Goal: Information Seeking & Learning: Check status

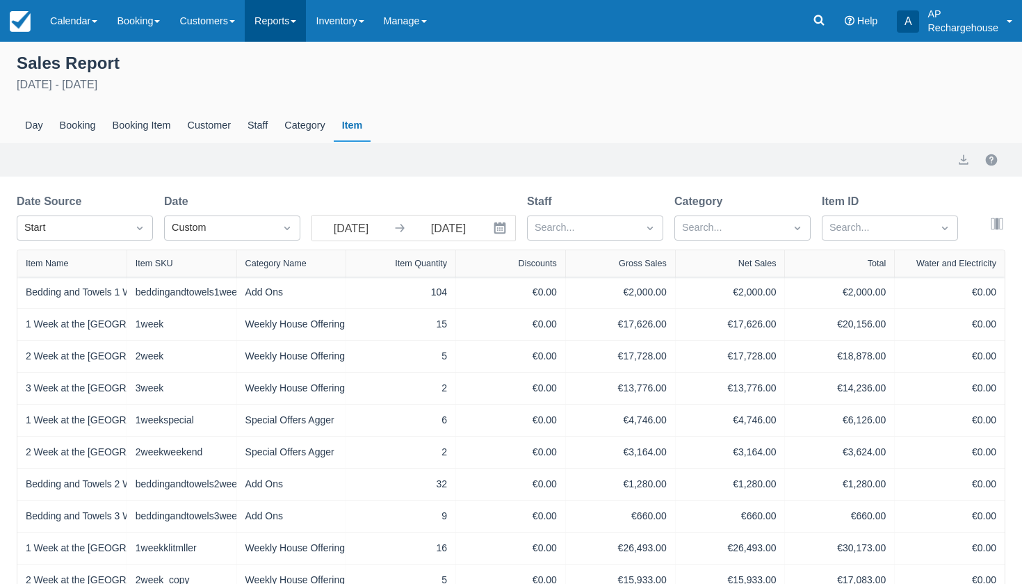
scroll to position [210, 0]
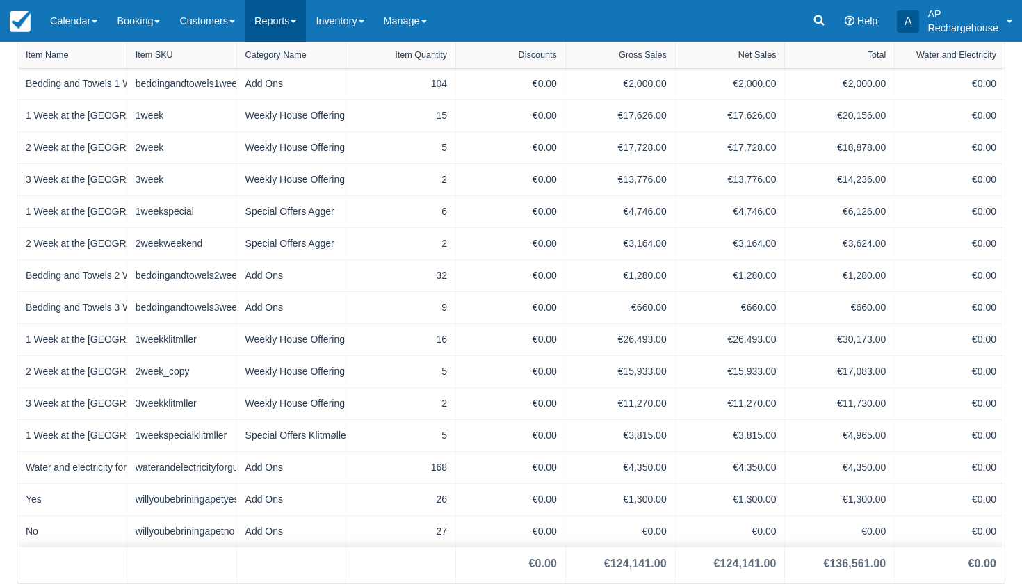
click at [286, 18] on link "Reports" at bounding box center [275, 21] width 61 height 42
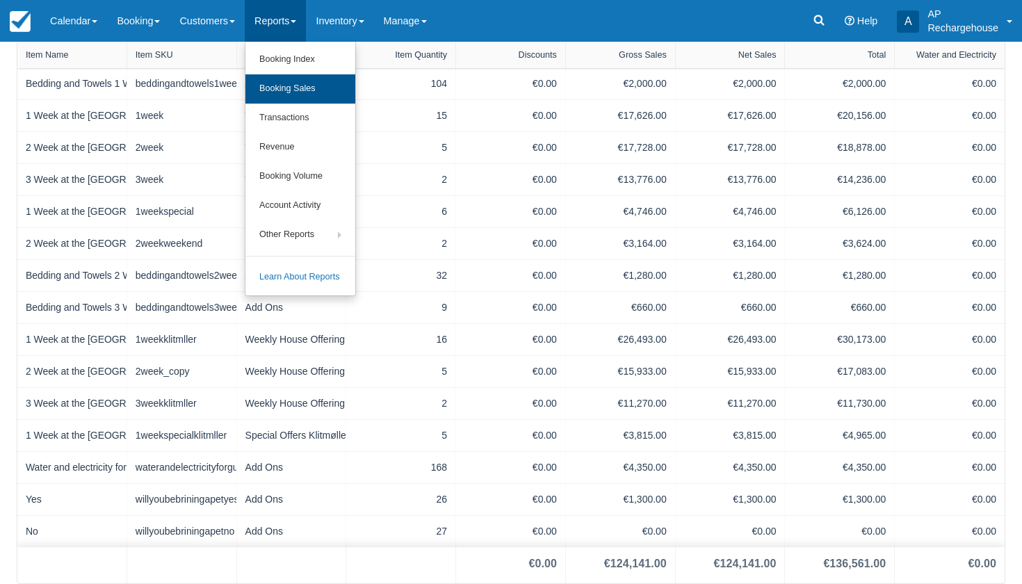
click at [293, 90] on link "Booking Sales" at bounding box center [300, 88] width 110 height 29
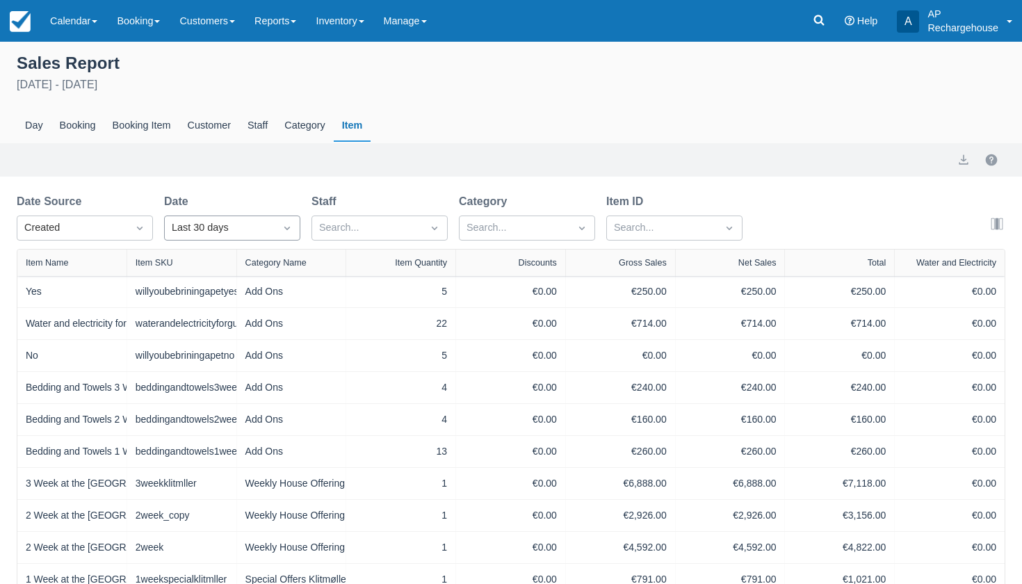
click at [287, 232] on icon "Dropdown icon" at bounding box center [287, 228] width 14 height 14
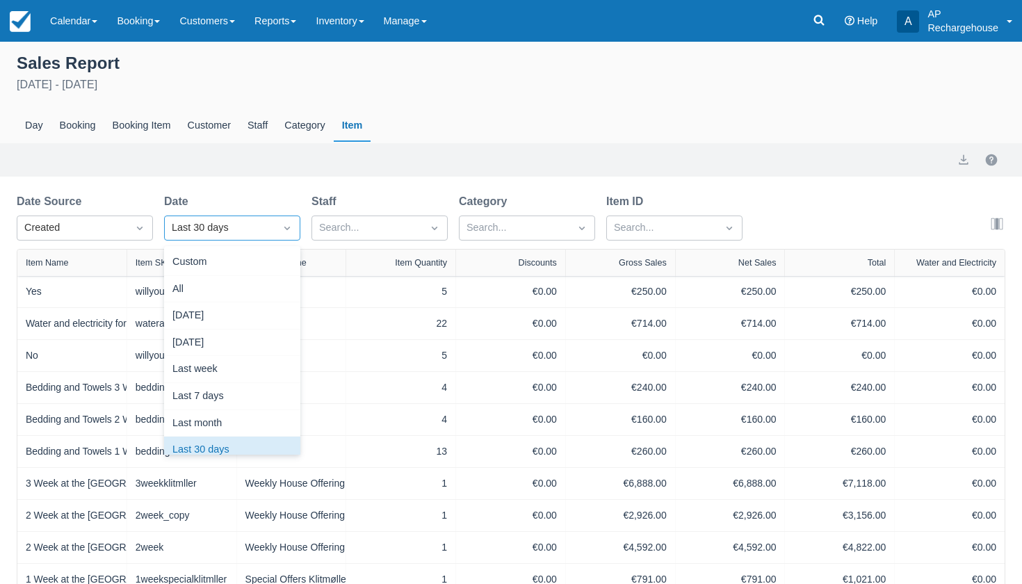
scroll to position [13, 0]
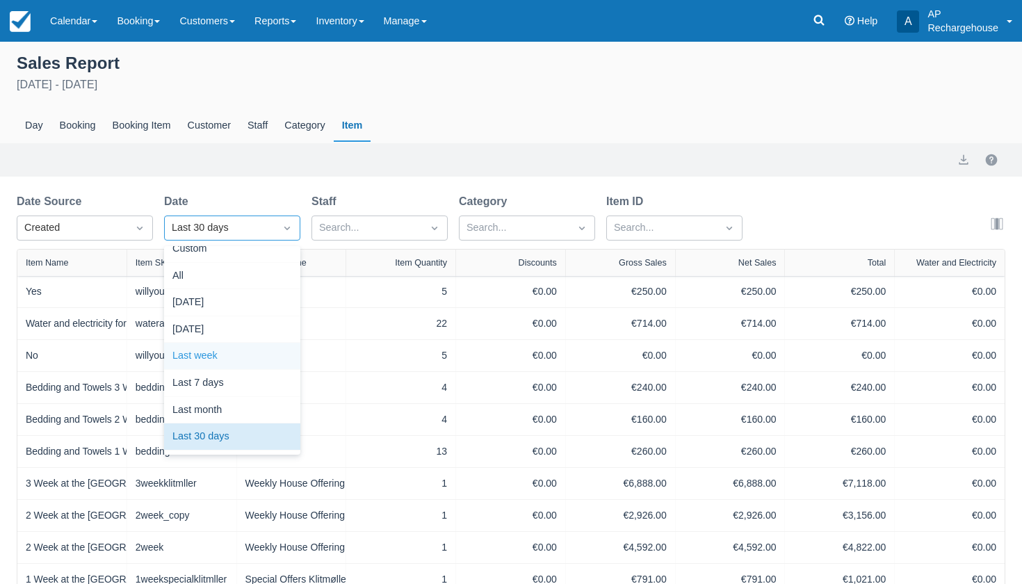
click at [253, 351] on div "Last week" at bounding box center [232, 356] width 136 height 27
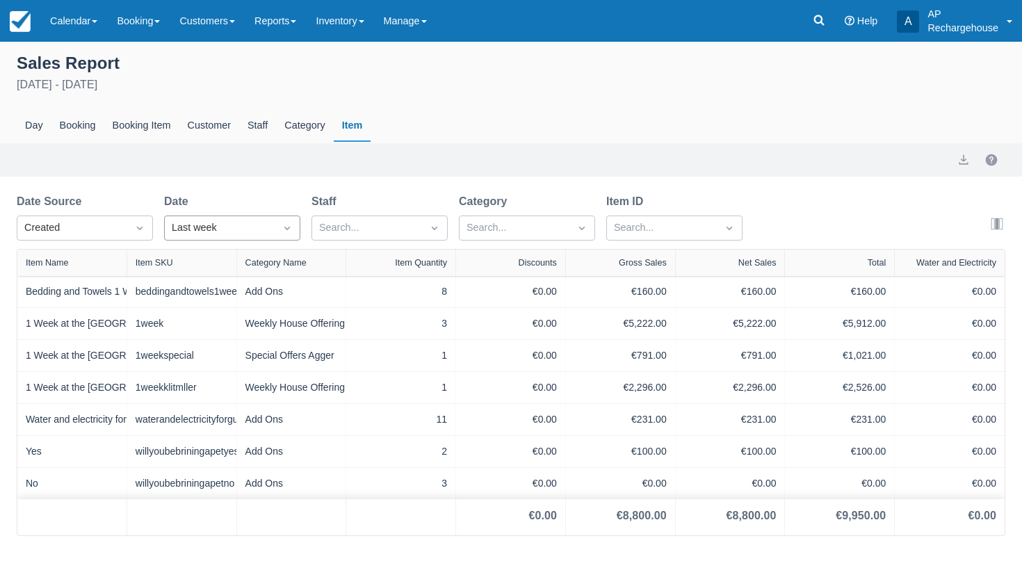
click at [288, 232] on icon "Dropdown icon" at bounding box center [287, 228] width 14 height 14
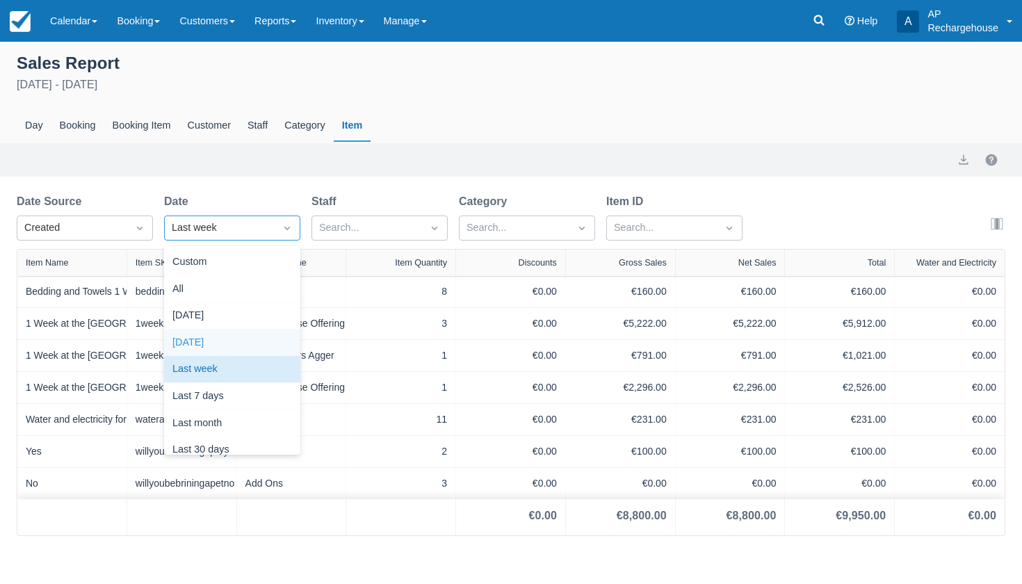
click at [267, 341] on div "Yesterday" at bounding box center [232, 342] width 136 height 27
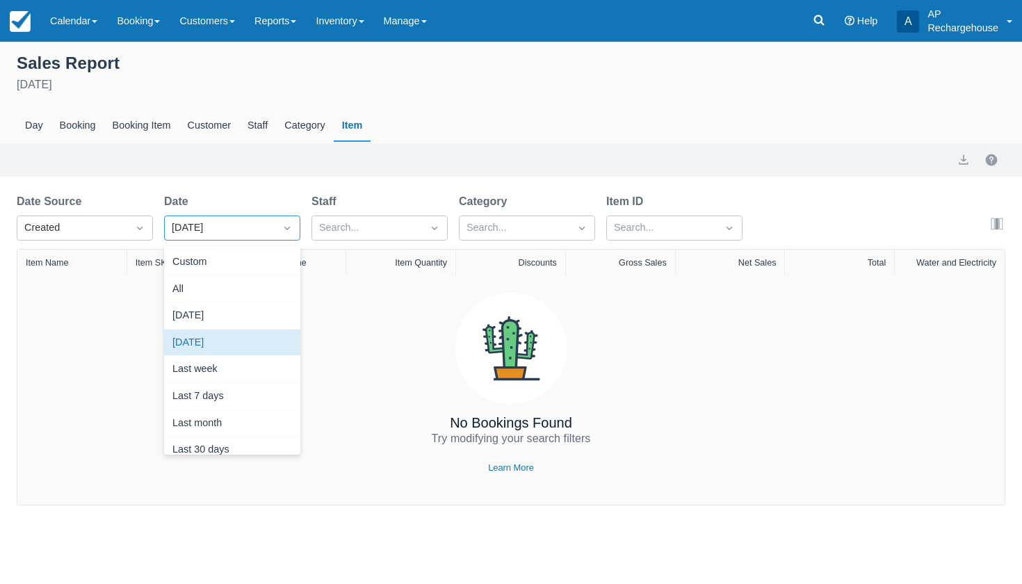
click at [289, 227] on icon "Dropdown icon" at bounding box center [287, 228] width 6 height 3
click at [261, 311] on div "Today" at bounding box center [232, 315] width 136 height 27
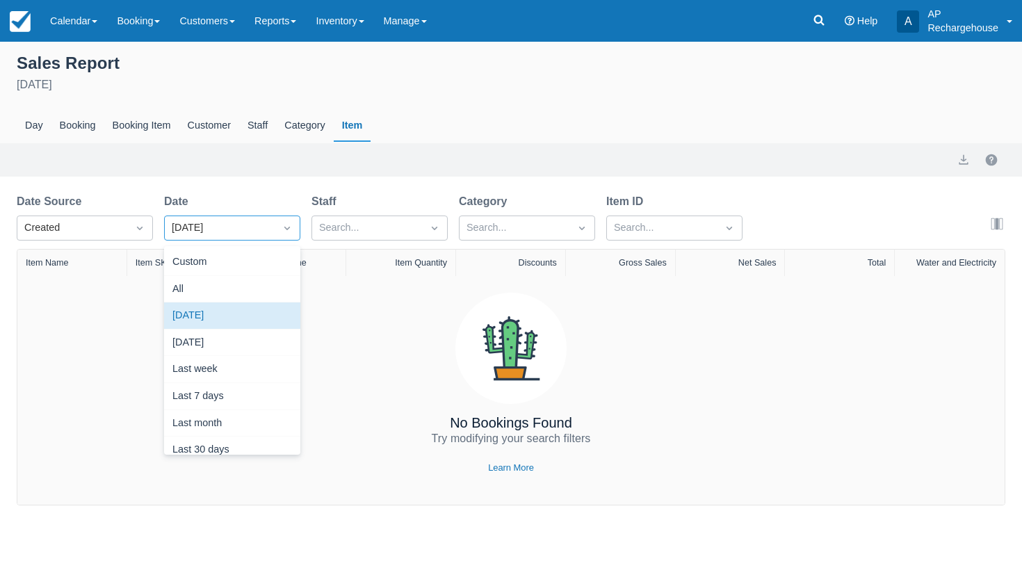
click at [290, 227] on icon "Dropdown icon" at bounding box center [287, 228] width 14 height 14
click at [293, 20] on link "Reports" at bounding box center [275, 21] width 61 height 42
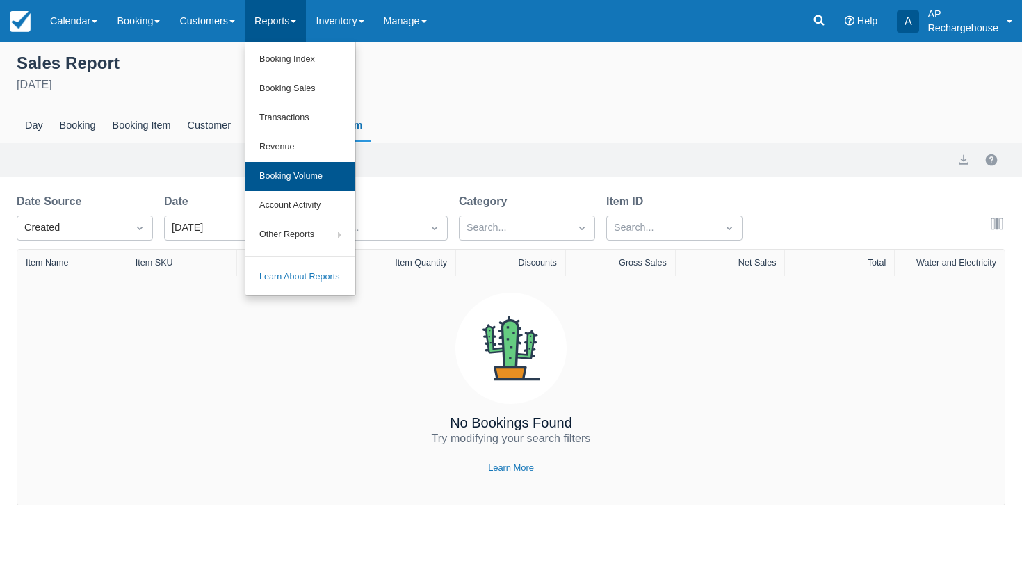
click at [316, 181] on link "Booking Volume" at bounding box center [300, 176] width 110 height 29
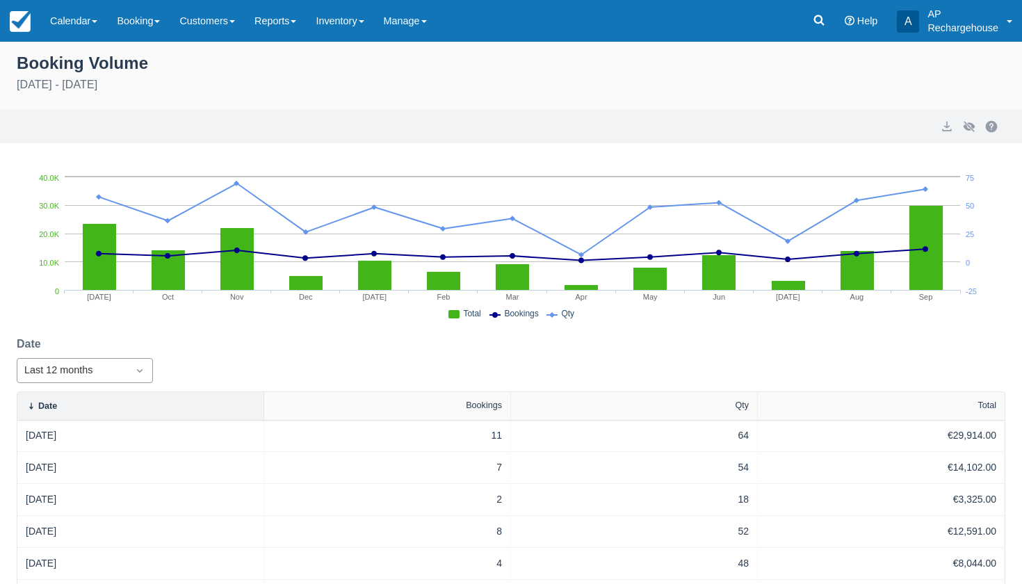
click at [139, 372] on icon "Dropdown icon" at bounding box center [140, 370] width 6 height 3
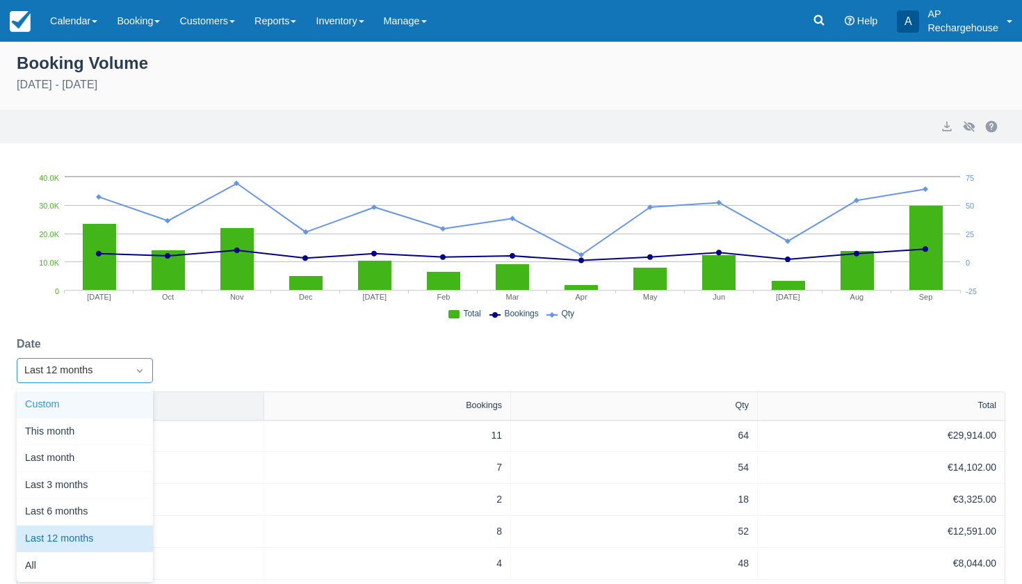
click at [117, 412] on div "Custom" at bounding box center [85, 404] width 136 height 27
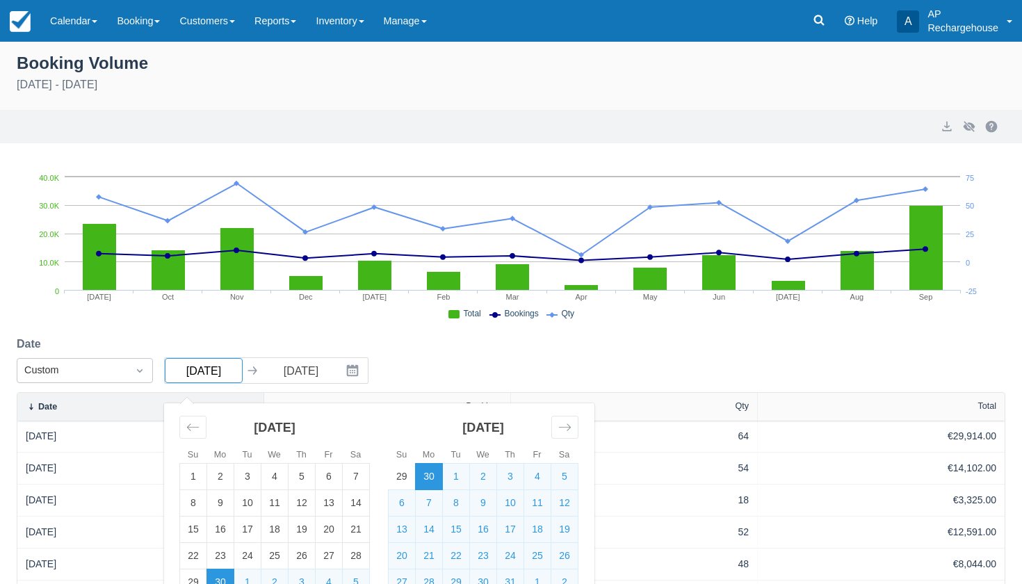
click at [227, 372] on input "Sep 30 24" at bounding box center [204, 370] width 78 height 25
type input "Sep 30 22"
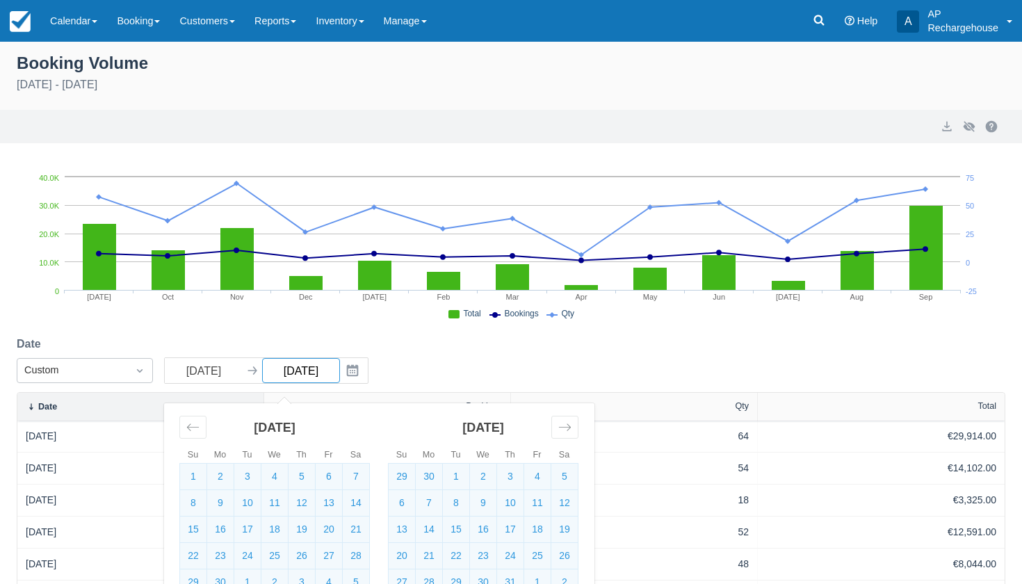
select select "20"
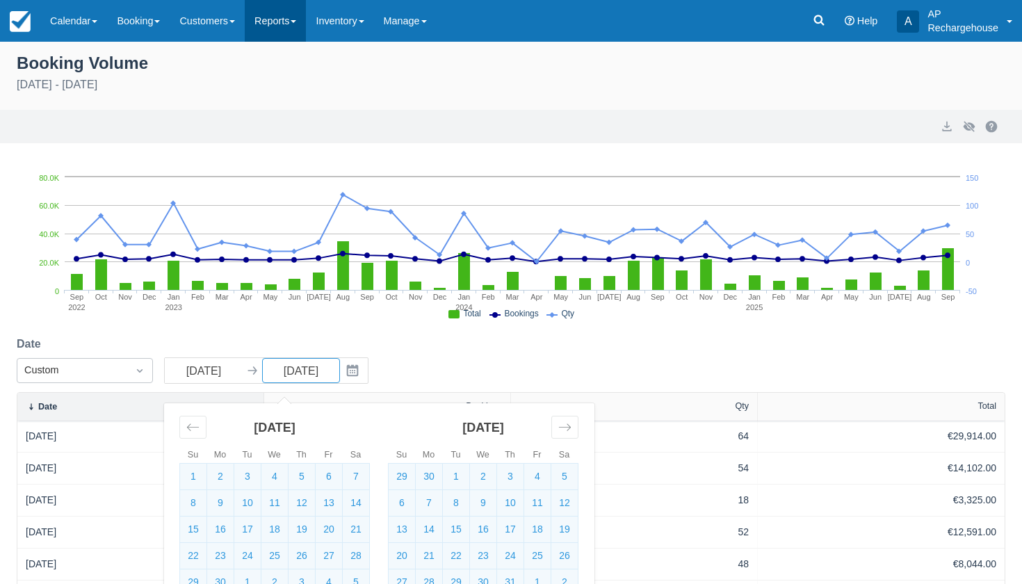
click at [284, 26] on link "Reports" at bounding box center [275, 21] width 61 height 42
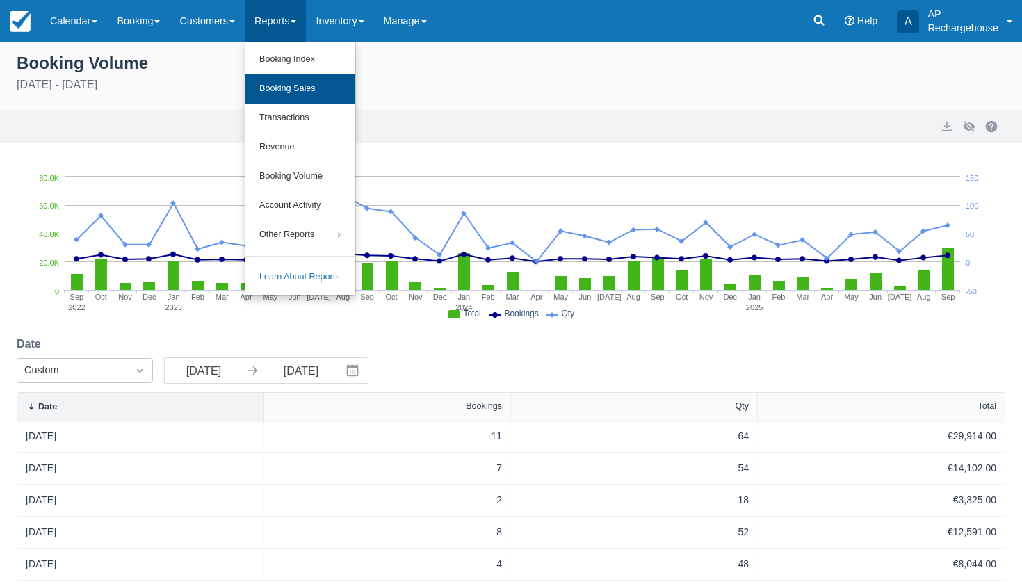
click at [306, 85] on link "Booking Sales" at bounding box center [300, 88] width 110 height 29
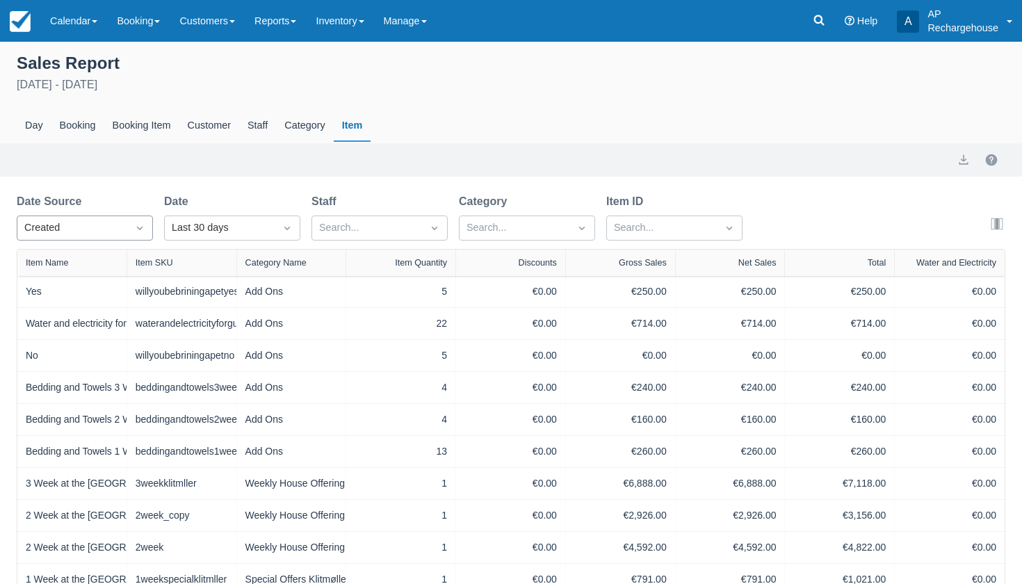
click at [94, 227] on div "Created" at bounding box center [72, 227] width 96 height 15
click at [88, 288] on div "Start" at bounding box center [85, 289] width 136 height 27
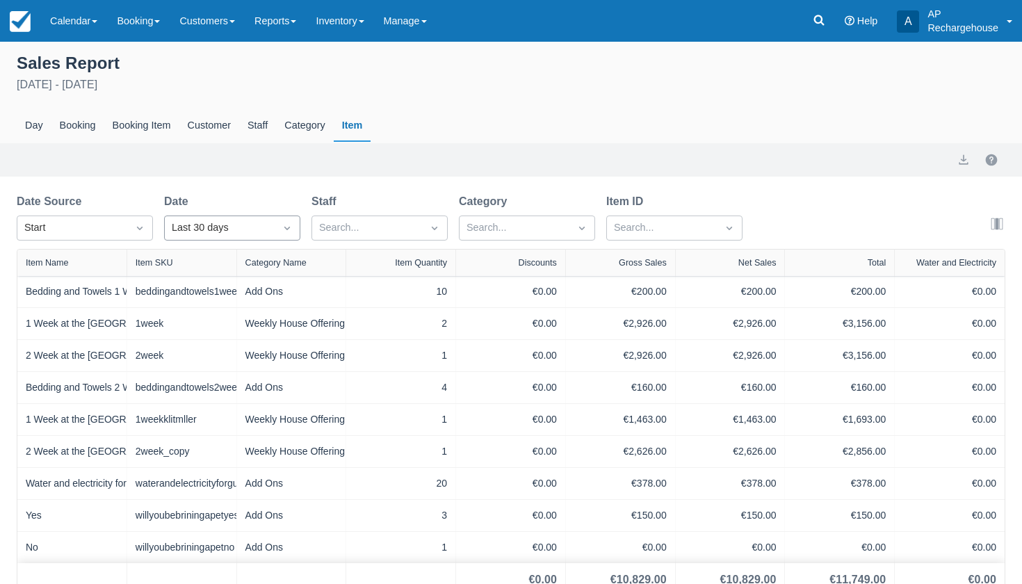
click at [192, 231] on div "Last 30 days" at bounding box center [220, 227] width 96 height 15
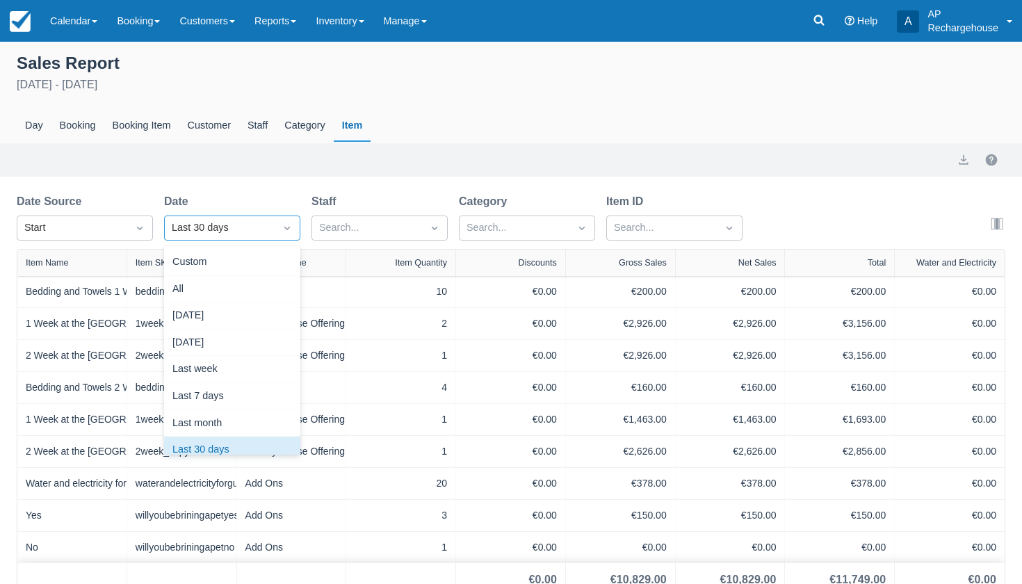
scroll to position [13, 0]
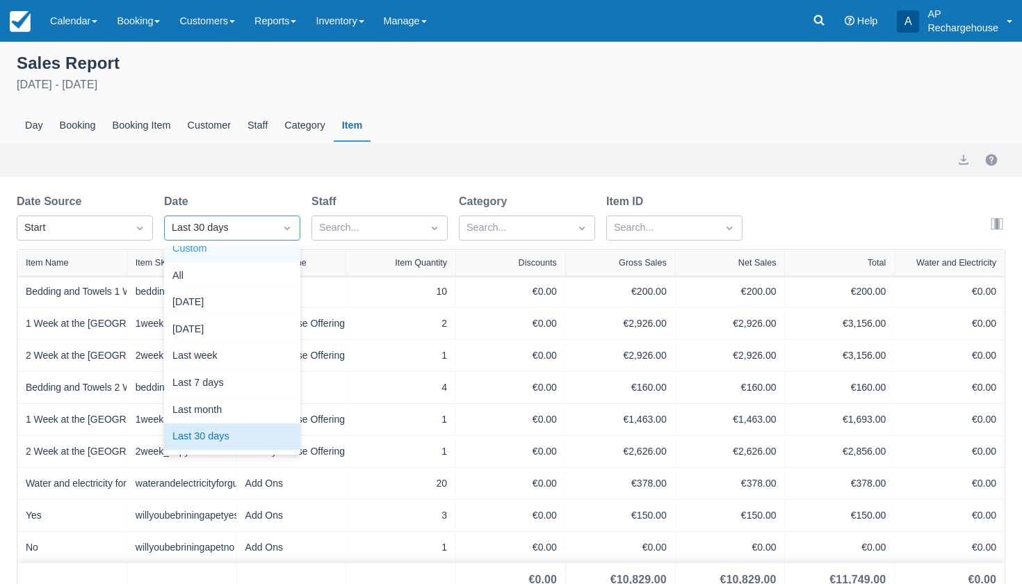
click at [201, 252] on div "Custom" at bounding box center [232, 249] width 136 height 27
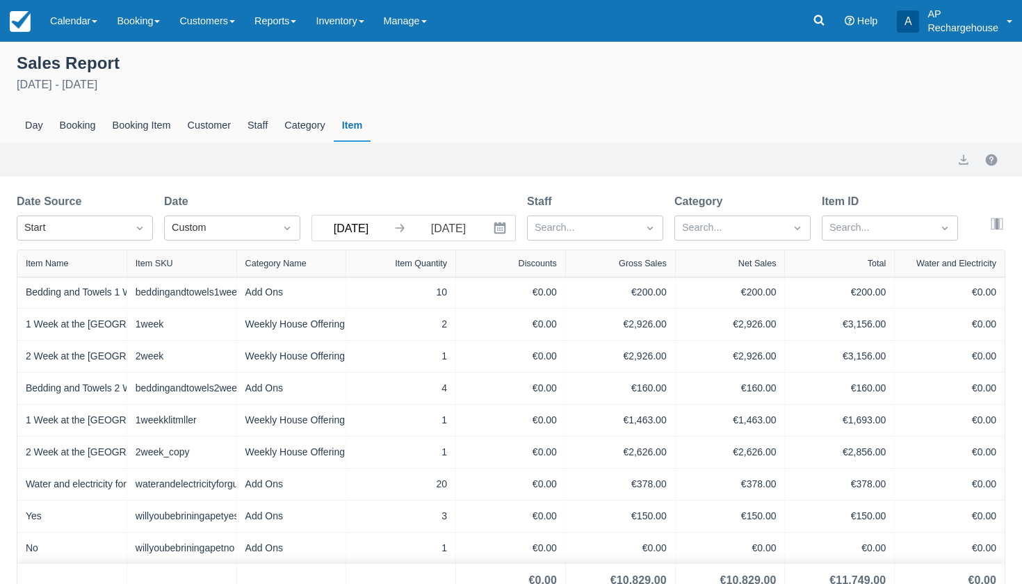
click at [343, 229] on input "Aug 31 25" at bounding box center [351, 227] width 78 height 25
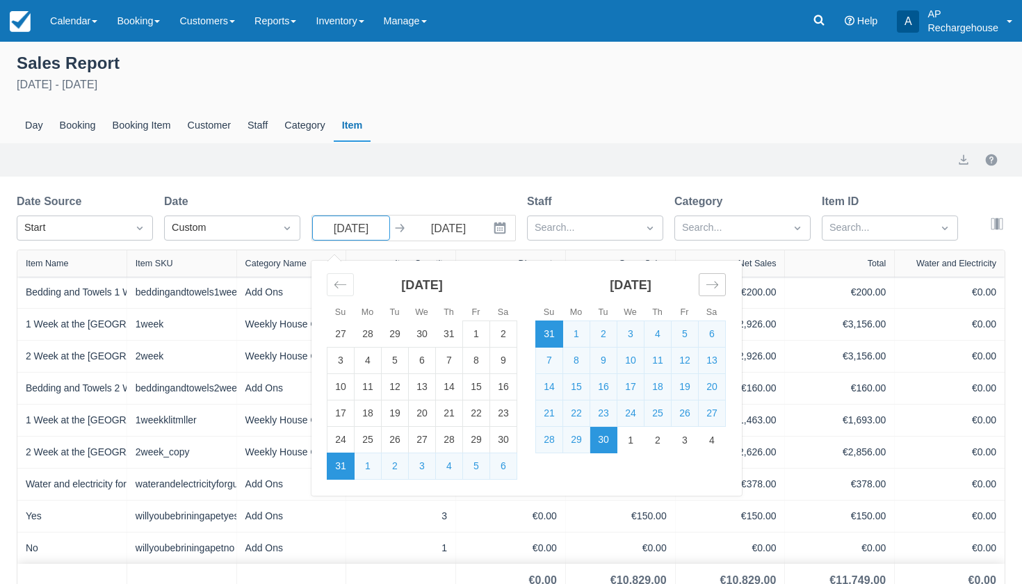
click at [716, 289] on icon "Move forward to switch to the next month." at bounding box center [711, 284] width 13 height 13
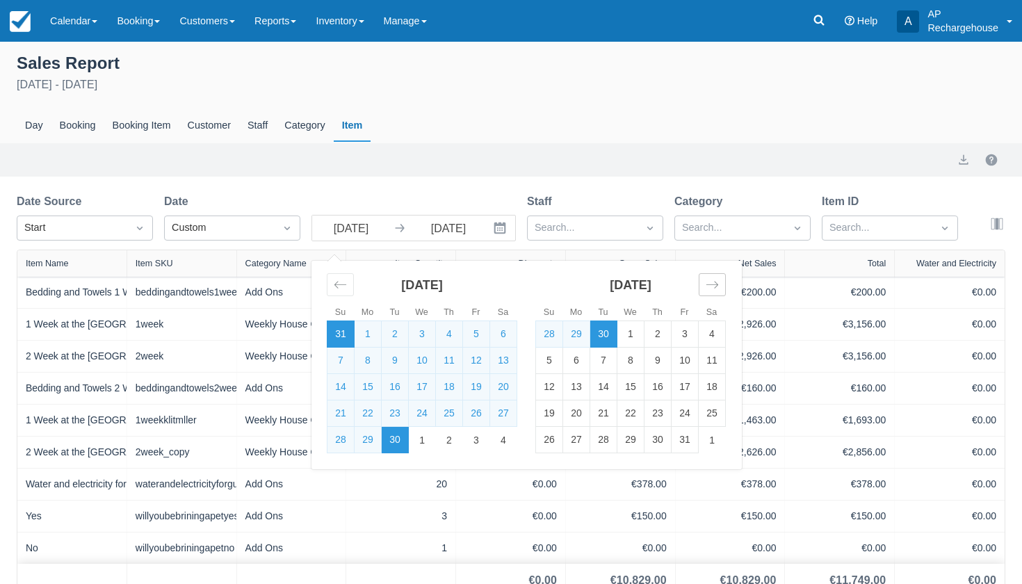
click at [716, 289] on icon "Move forward to switch to the next month." at bounding box center [711, 284] width 13 height 13
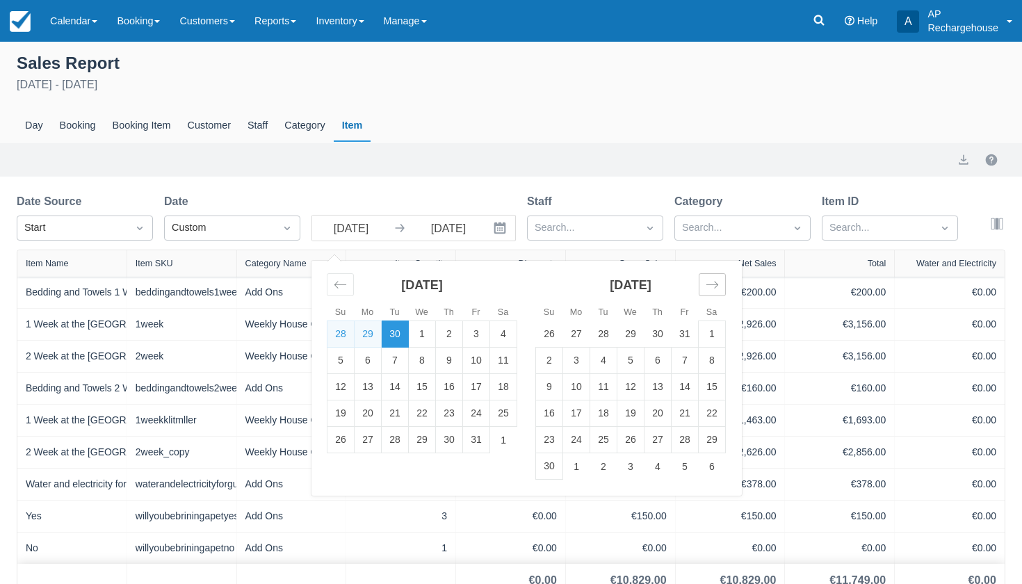
click at [716, 289] on icon "Move forward to switch to the next month." at bounding box center [711, 284] width 13 height 13
click at [712, 283] on icon "Move forward to switch to the next month." at bounding box center [711, 284] width 13 height 13
click at [660, 334] on td "1" at bounding box center [657, 334] width 27 height 26
type input "Jan 01 26"
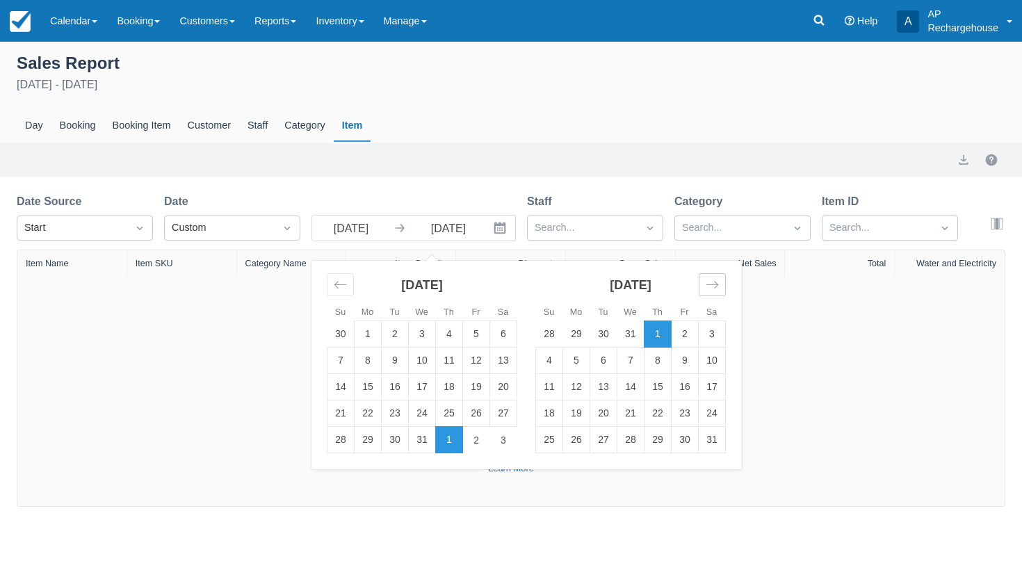
click at [717, 284] on icon "Move forward to switch to the next month." at bounding box center [711, 284] width 13 height 13
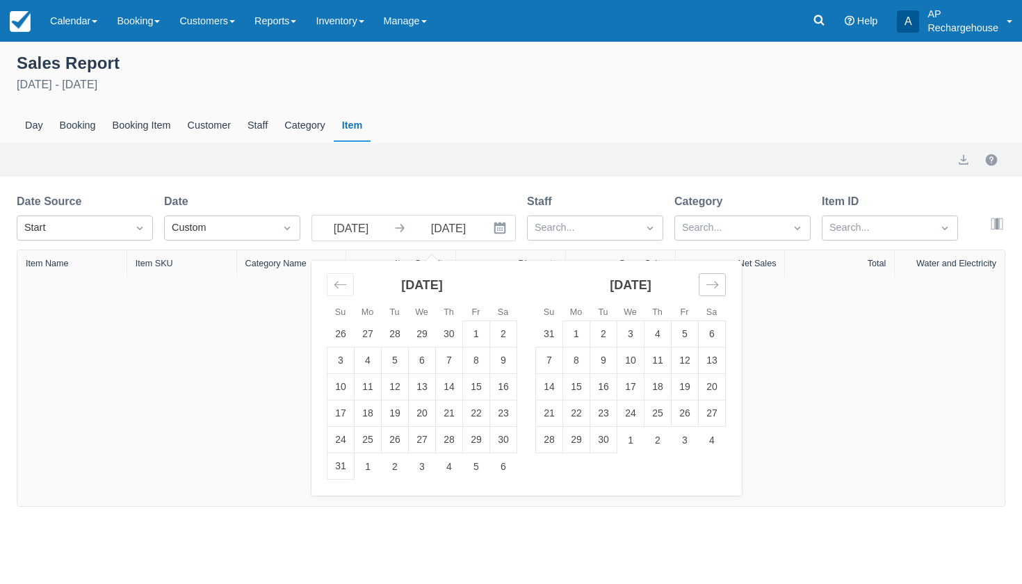
click at [717, 284] on icon "Move forward to switch to the next month." at bounding box center [711, 284] width 13 height 13
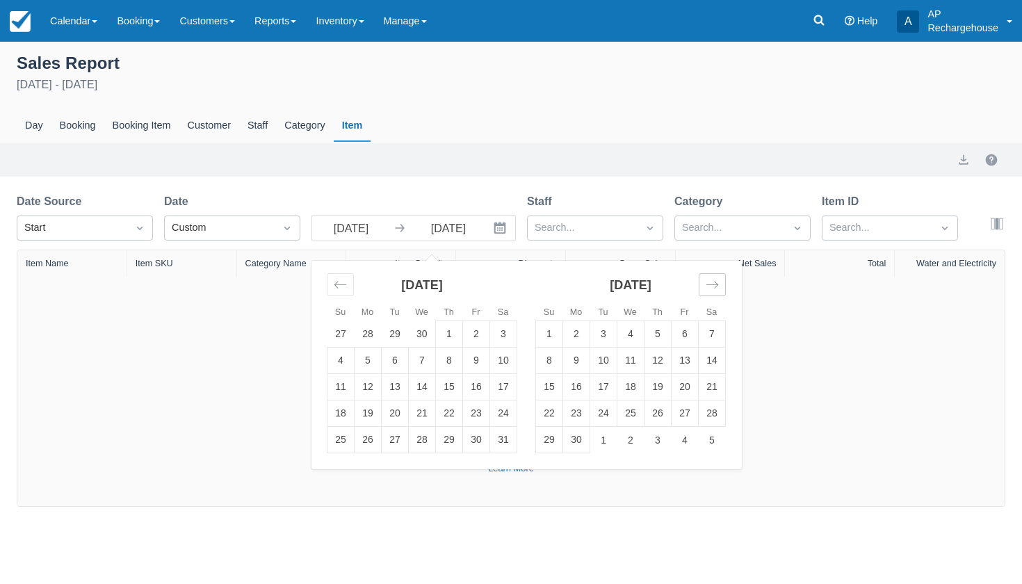
click at [717, 284] on icon "Move forward to switch to the next month." at bounding box center [711, 284] width 13 height 13
click at [657, 441] on td "31" at bounding box center [657, 440] width 27 height 26
type input "Dec 31 26"
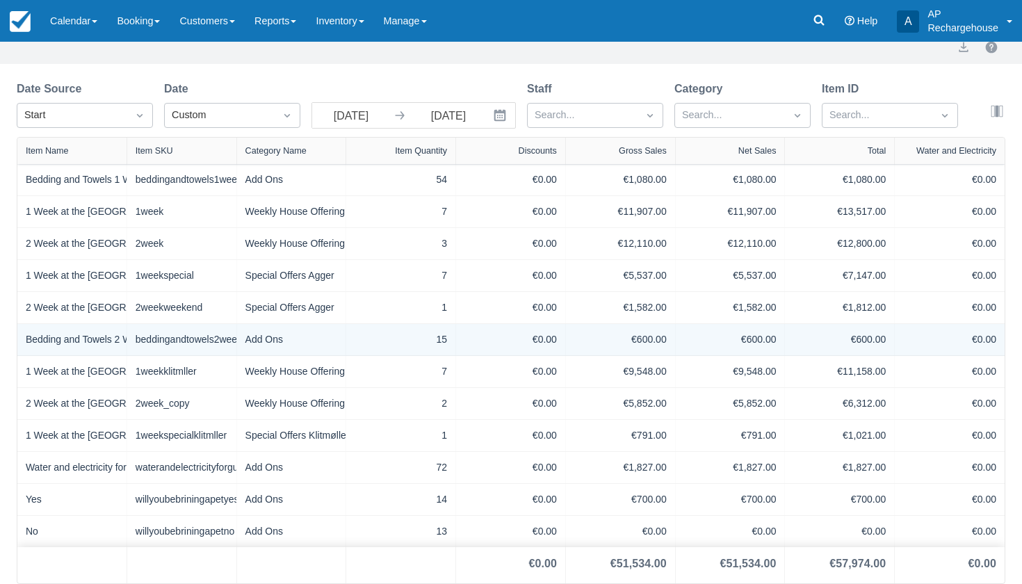
scroll to position [114, 0]
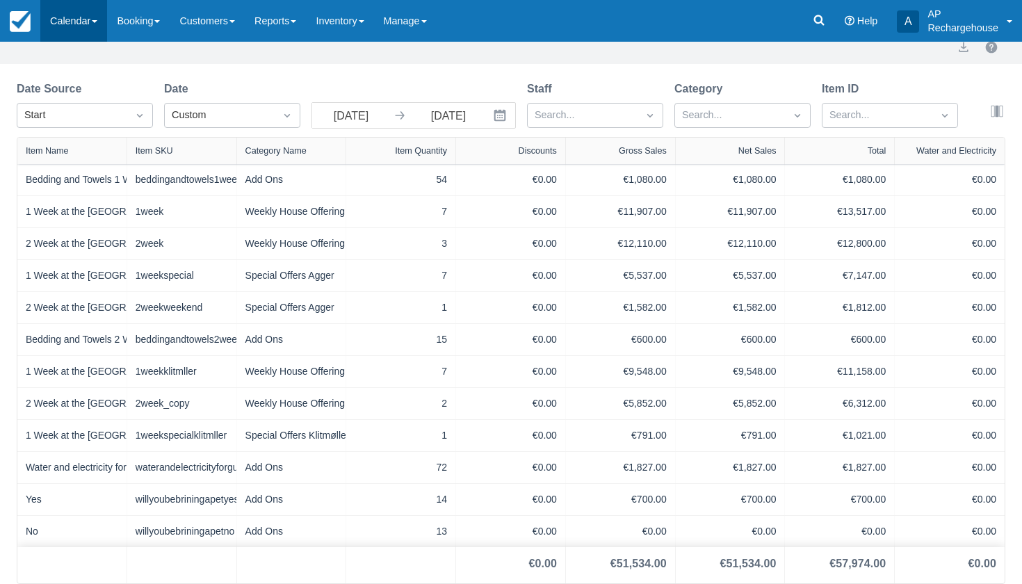
click at [72, 22] on link "Calendar" at bounding box center [73, 21] width 67 height 42
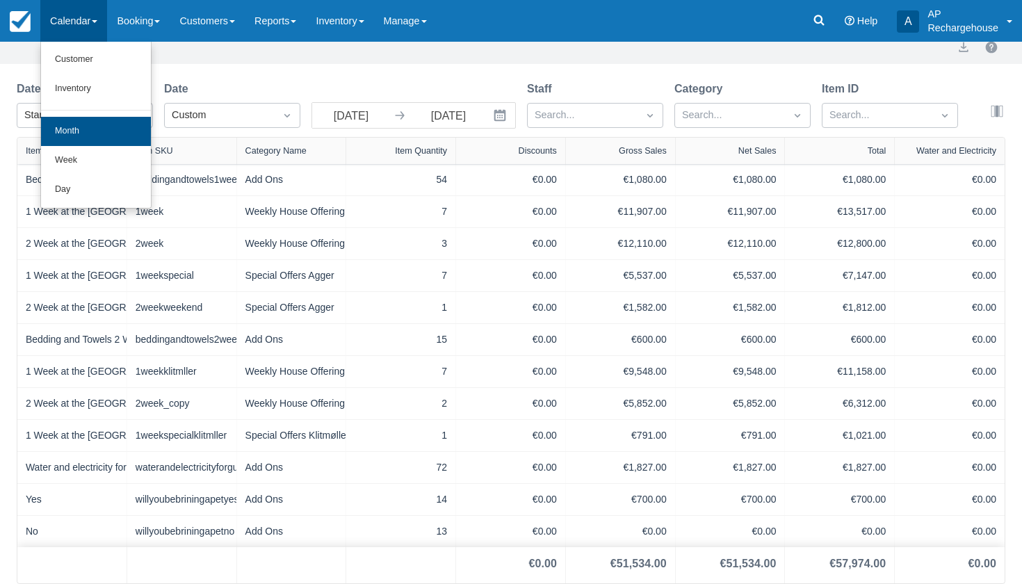
click at [92, 129] on link "Month" at bounding box center [96, 131] width 110 height 29
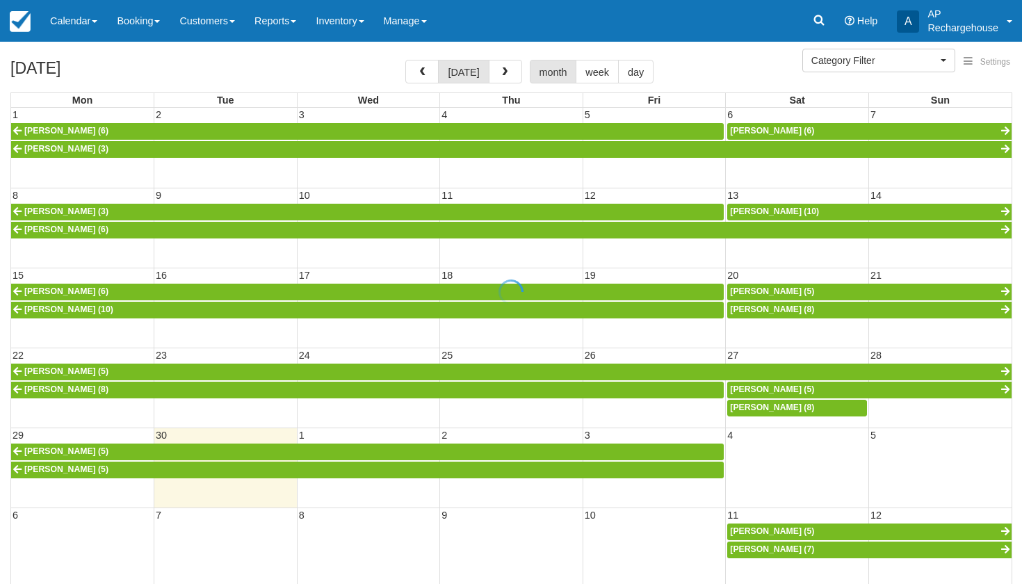
select select
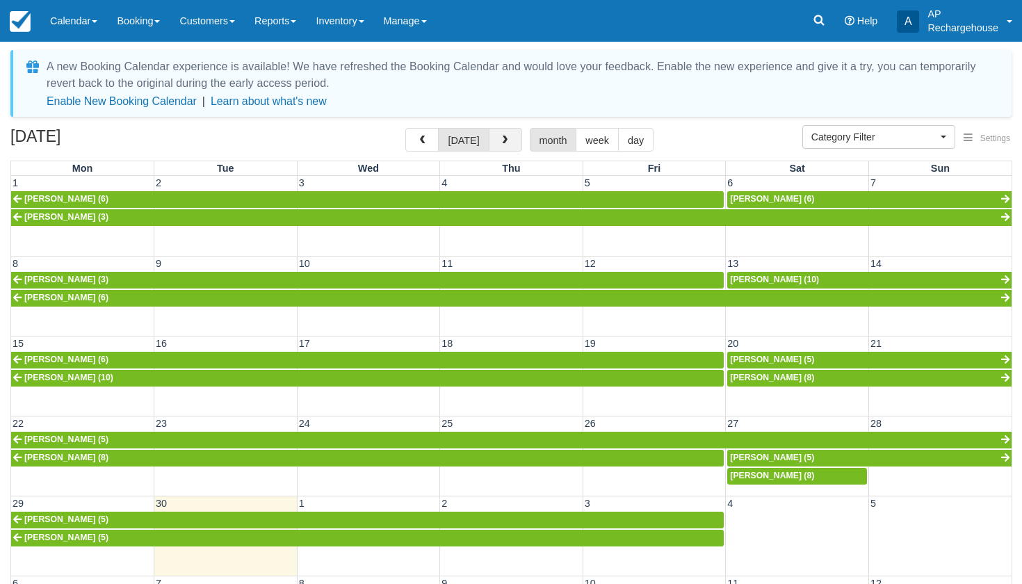
click at [500, 140] on span "button" at bounding box center [505, 141] width 10 height 10
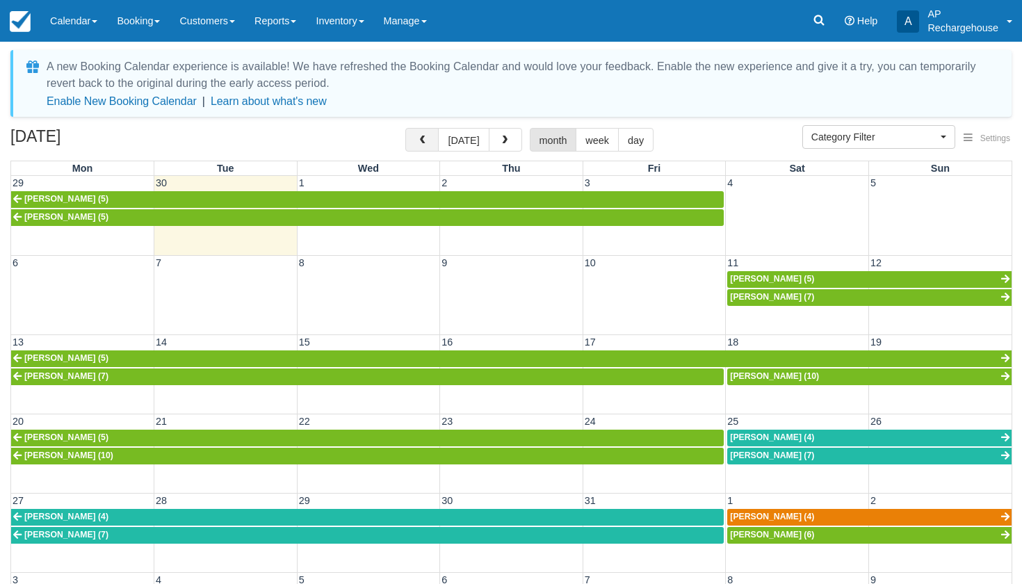
click at [427, 141] on span "button" at bounding box center [422, 141] width 10 height 10
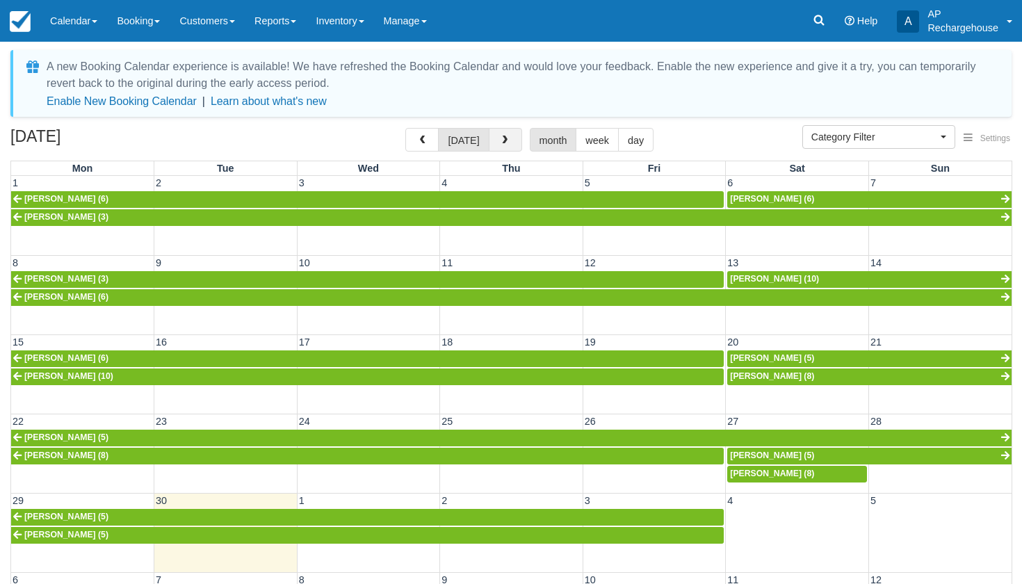
click at [504, 140] on span "button" at bounding box center [505, 141] width 10 height 10
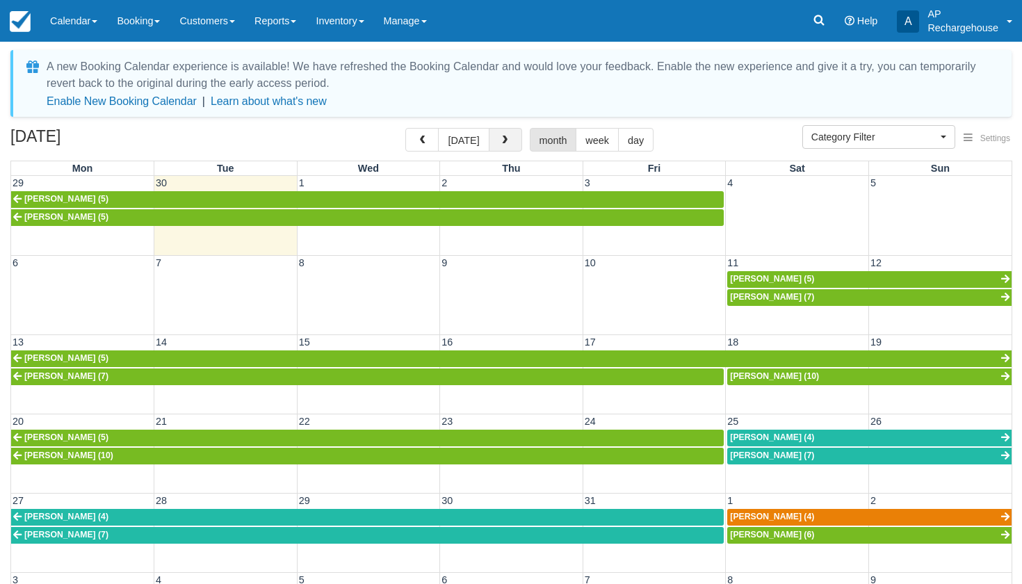
click at [504, 140] on span "button" at bounding box center [505, 141] width 10 height 10
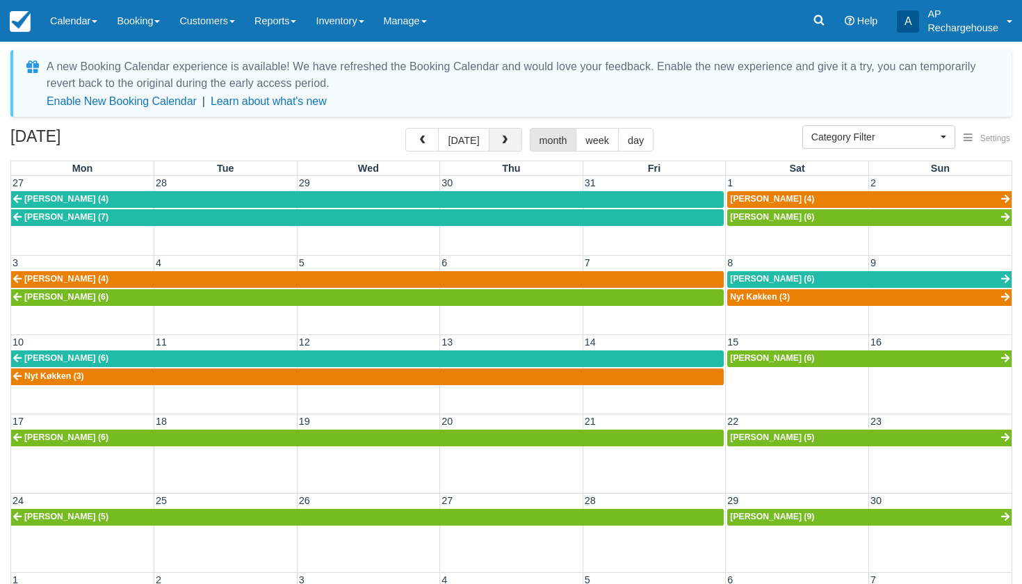
click at [504, 140] on span "button" at bounding box center [505, 141] width 10 height 10
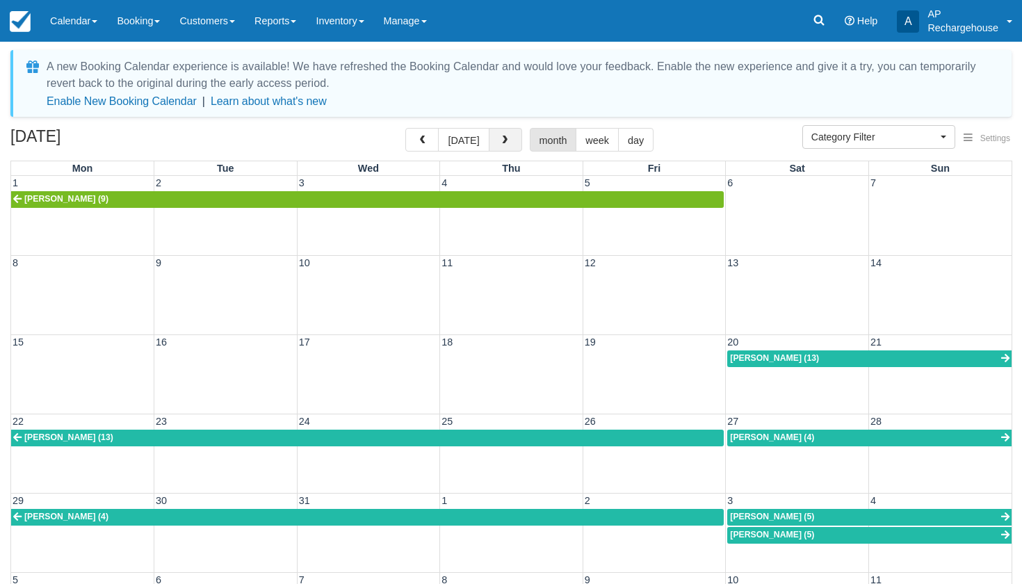
click at [504, 140] on span "button" at bounding box center [505, 141] width 10 height 10
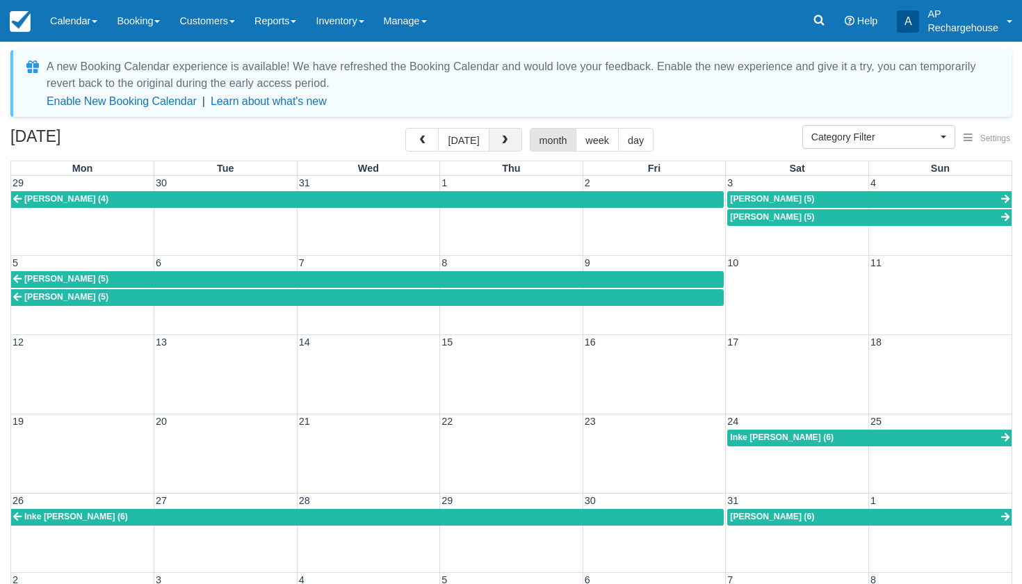
click at [504, 140] on span "button" at bounding box center [505, 141] width 10 height 10
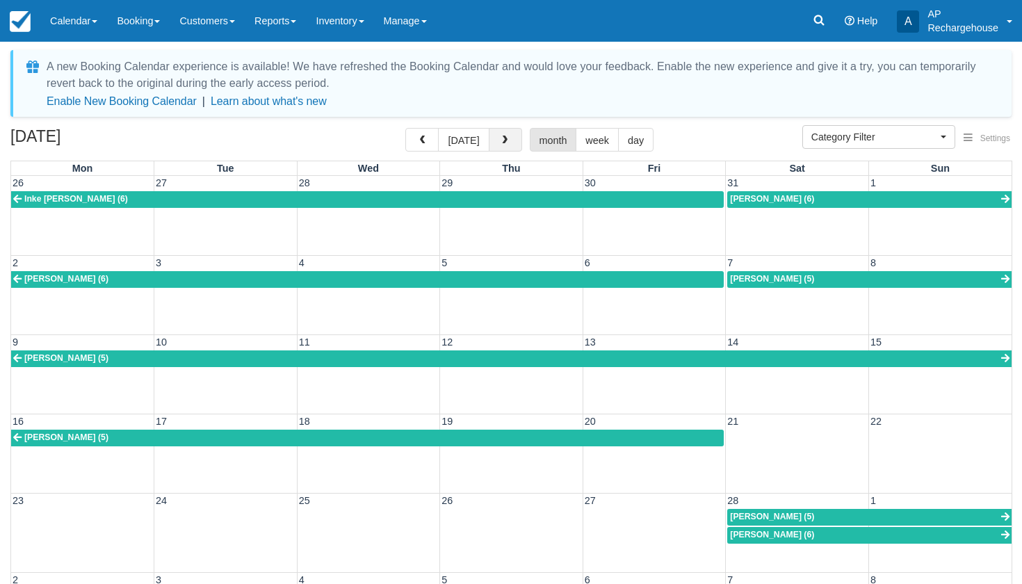
click at [504, 140] on span "button" at bounding box center [505, 141] width 10 height 10
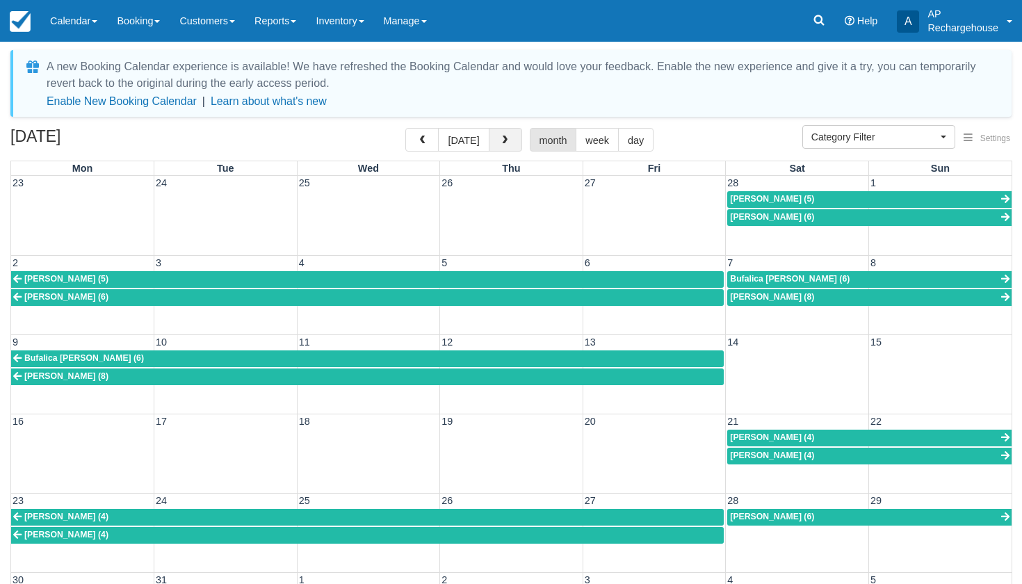
click at [504, 140] on span "button" at bounding box center [505, 141] width 10 height 10
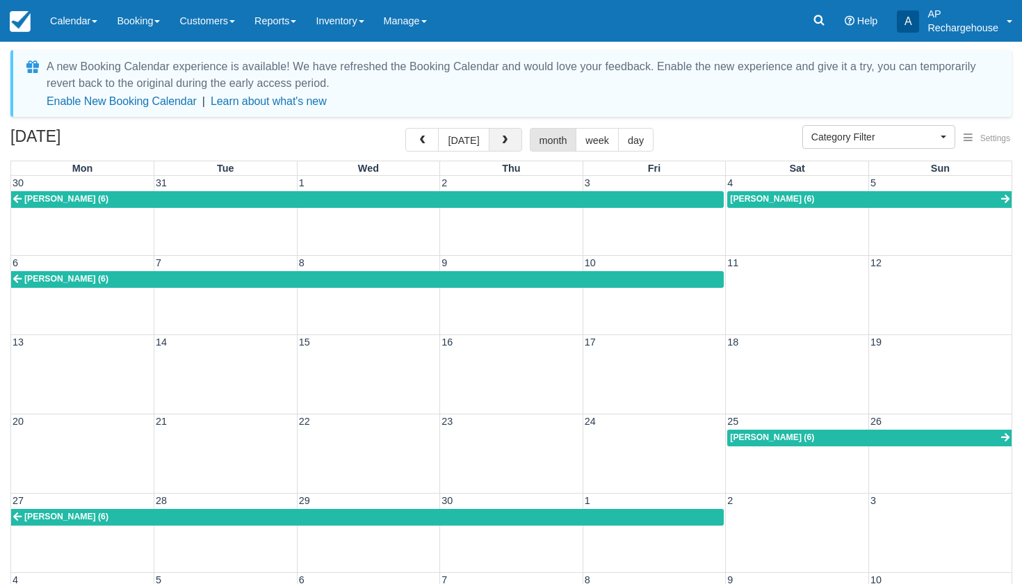
click at [504, 140] on span "button" at bounding box center [505, 141] width 10 height 10
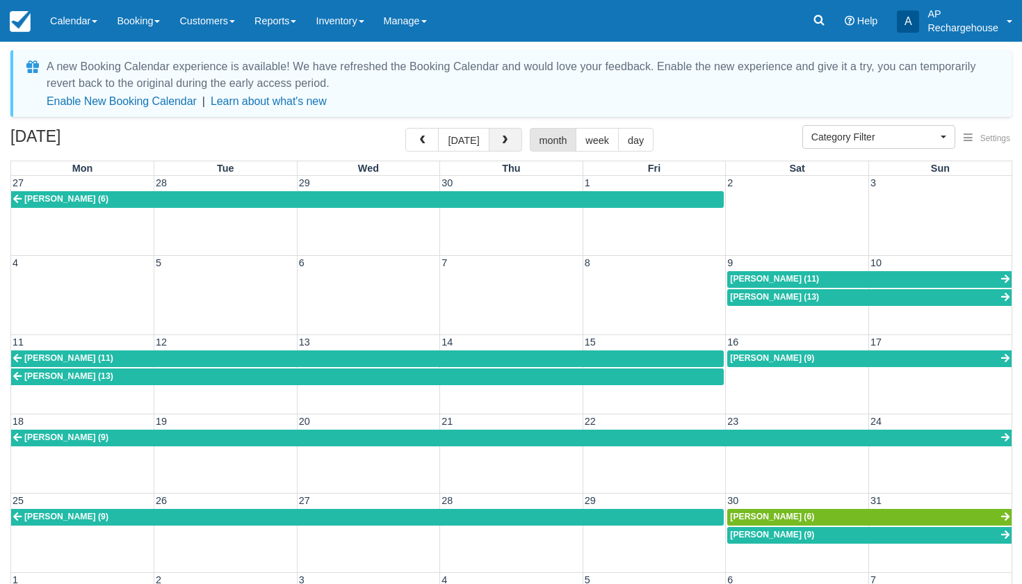
click at [504, 140] on span "button" at bounding box center [505, 141] width 10 height 10
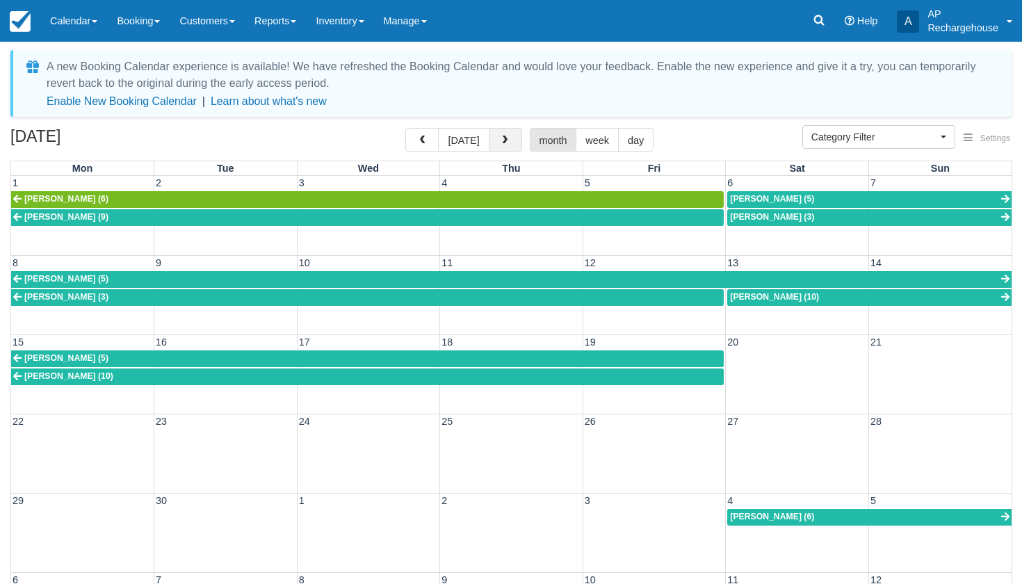
click at [504, 140] on span "button" at bounding box center [505, 141] width 10 height 10
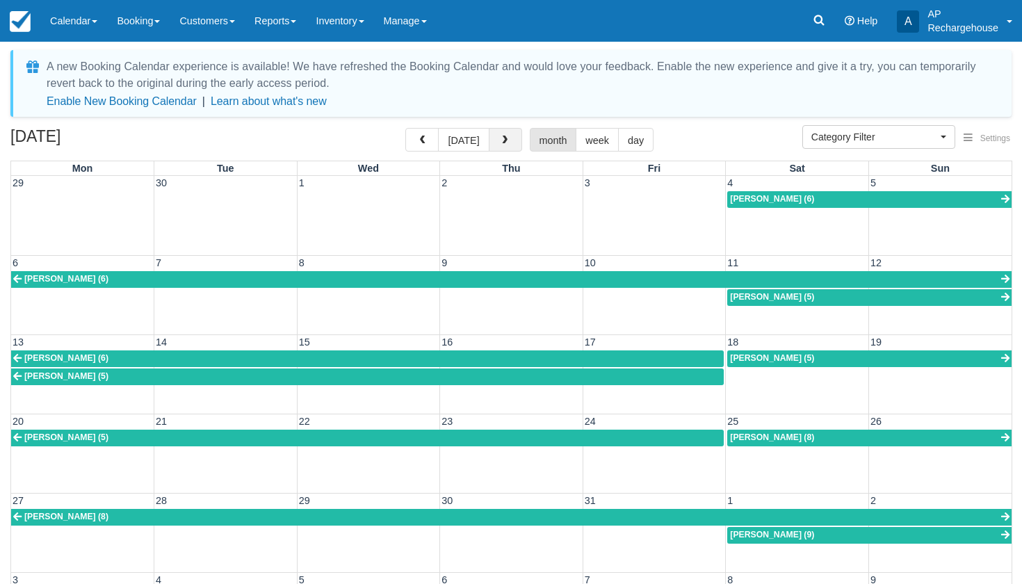
click at [504, 140] on span "button" at bounding box center [505, 141] width 10 height 10
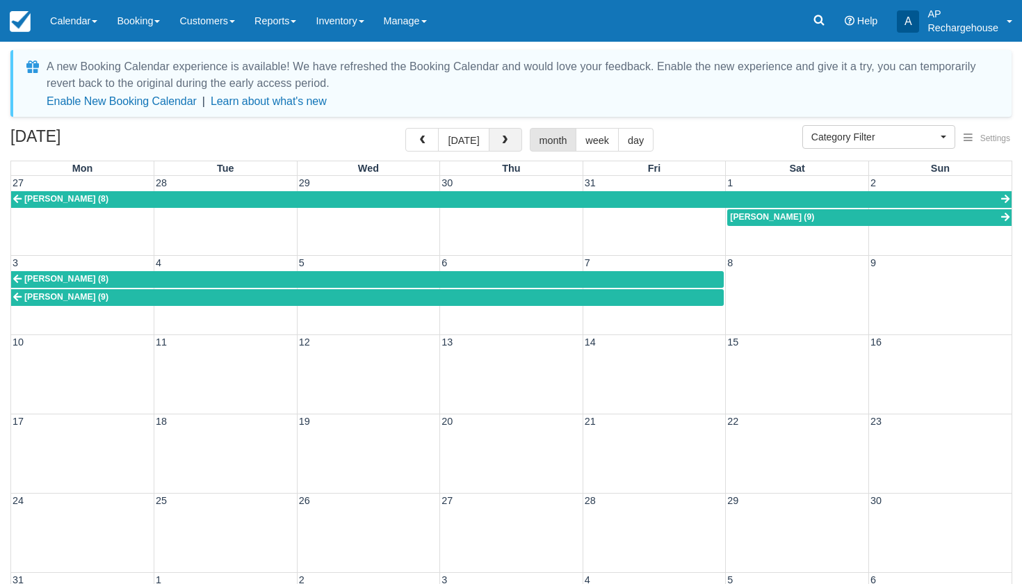
click at [504, 140] on span "button" at bounding box center [505, 141] width 10 height 10
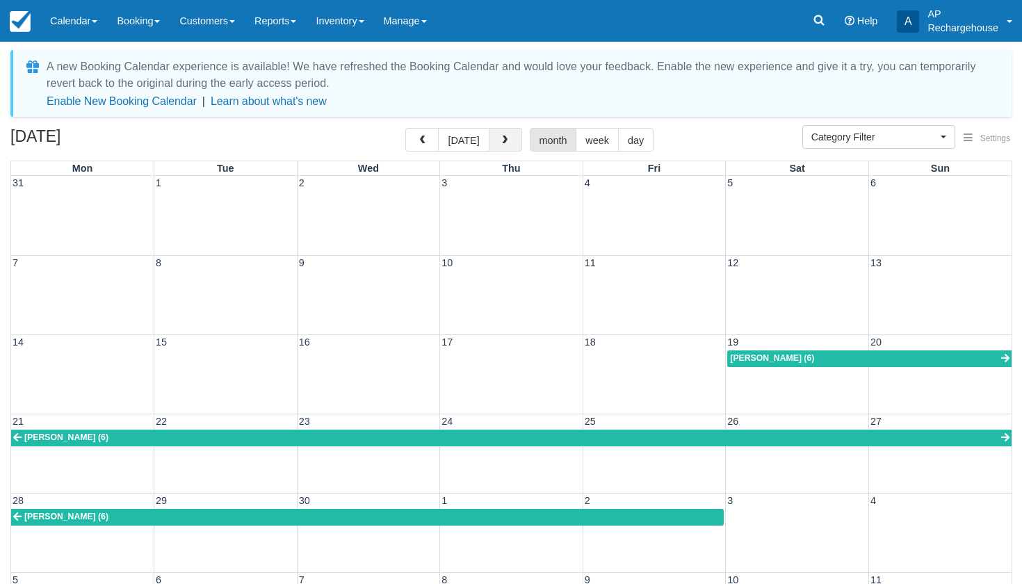
click at [504, 140] on span "button" at bounding box center [505, 141] width 10 height 10
